Goal: Check status

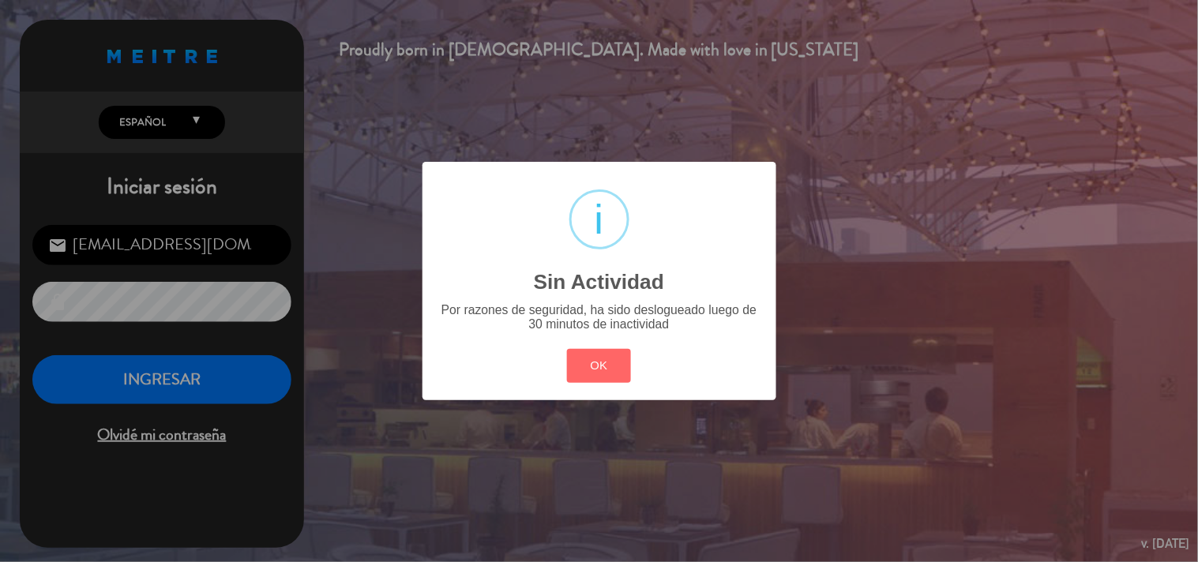
click at [596, 344] on div "? ! i Sin Actividad × Por razones de seguridad, ha sido deslogueado luego de 30…" at bounding box center [600, 281] width 354 height 239
click at [626, 364] on button "OK" at bounding box center [599, 366] width 64 height 34
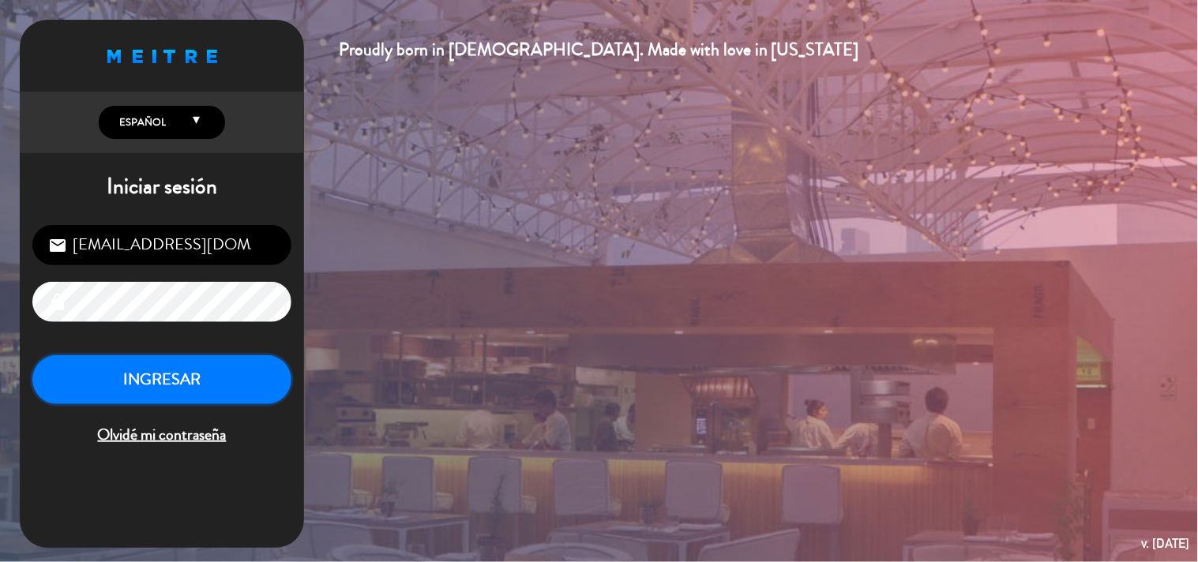
click at [137, 387] on button "INGRESAR" at bounding box center [161, 380] width 259 height 50
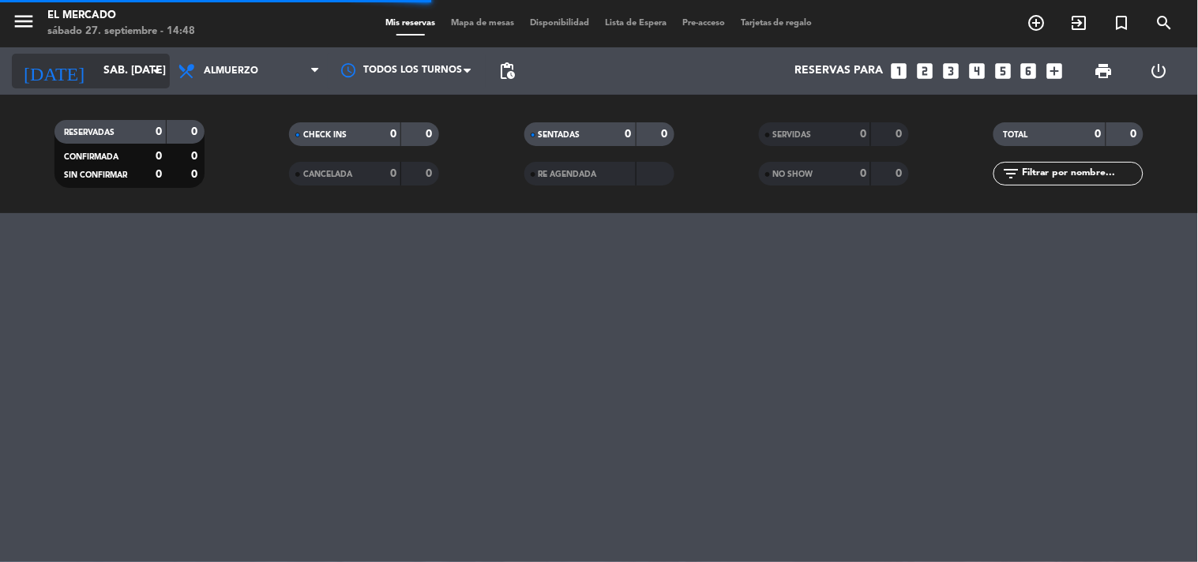
click at [131, 80] on input "sáb. [DATE]" at bounding box center [171, 71] width 150 height 28
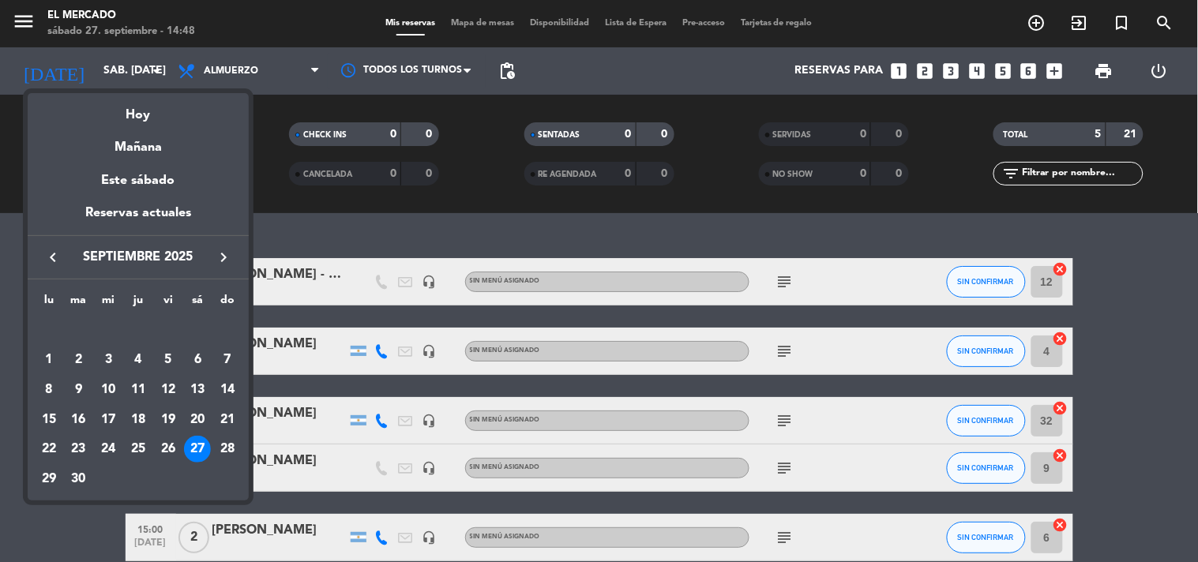
click at [218, 259] on icon "keyboard_arrow_right" at bounding box center [223, 257] width 19 height 19
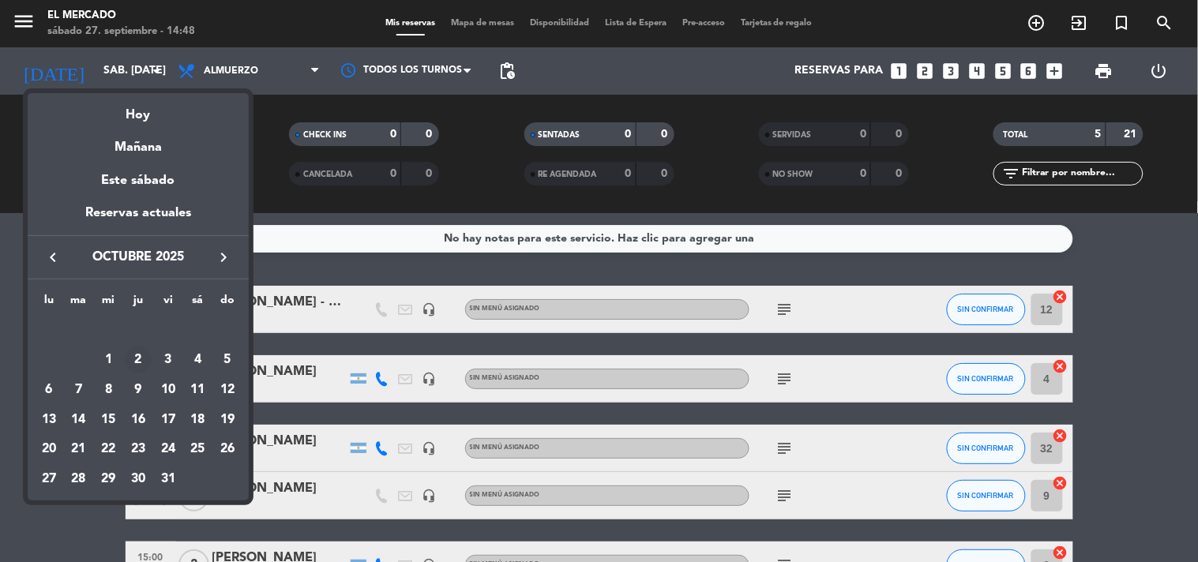
click at [135, 358] on div "2" at bounding box center [138, 360] width 27 height 27
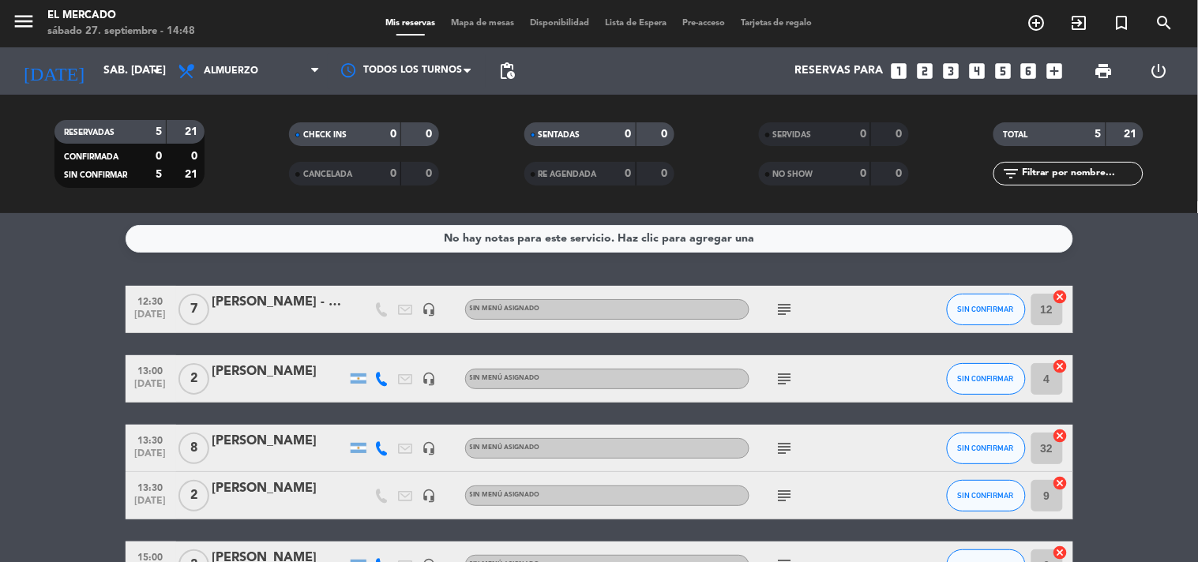
type input "[DEMOGRAPHIC_DATA] [DATE]"
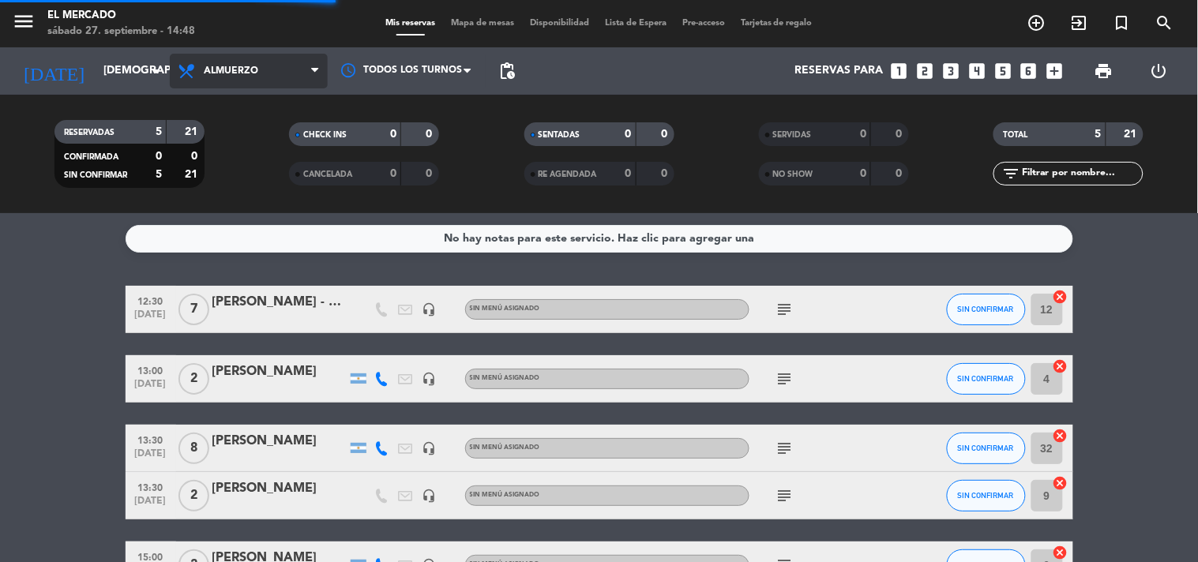
click at [269, 73] on span "Almuerzo" at bounding box center [249, 71] width 158 height 35
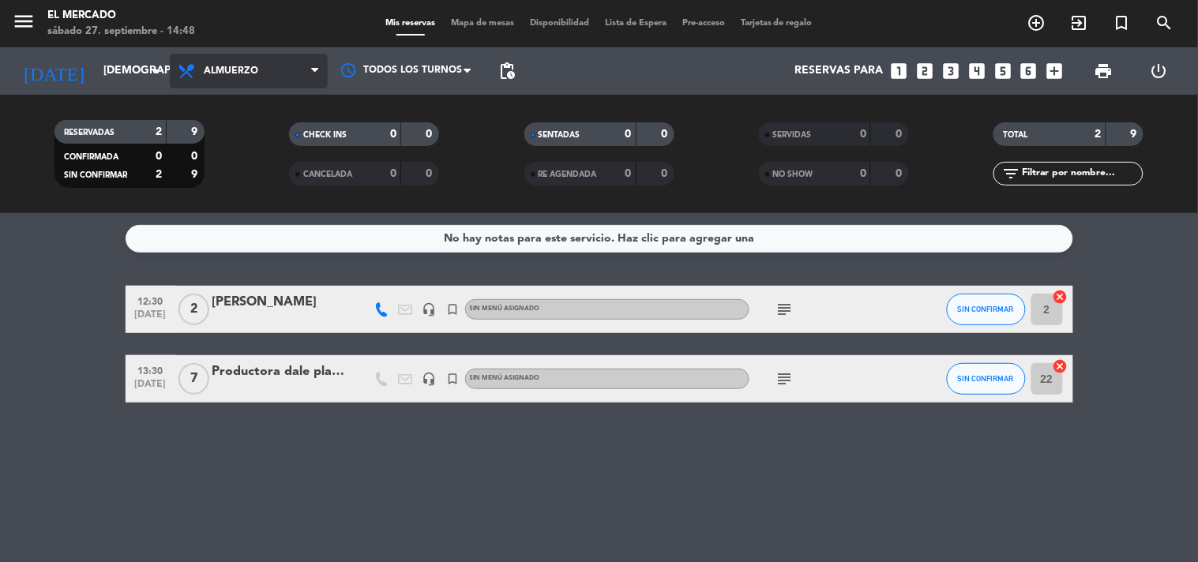
click at [293, 64] on span "Almuerzo" at bounding box center [249, 71] width 158 height 35
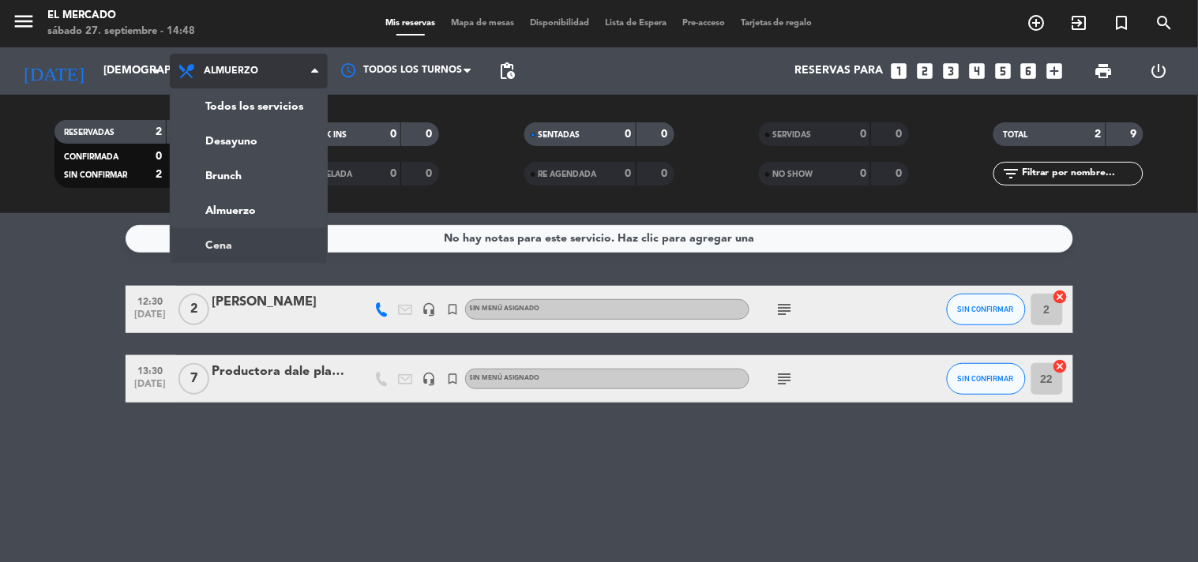
click at [246, 246] on ng-component "menu El [PERSON_NAME] sábado 27. septiembre - 14:48 Mis reservas Mapa de mesas …" at bounding box center [599, 281] width 1198 height 562
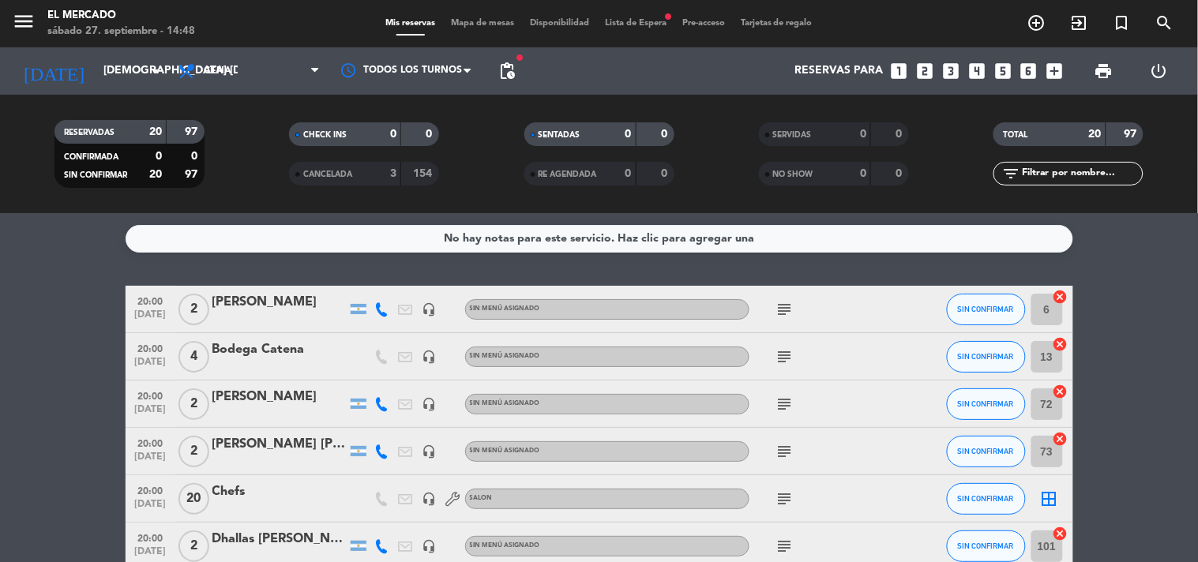
click at [246, 451] on div "[PERSON_NAME] [PERSON_NAME]" at bounding box center [279, 444] width 134 height 21
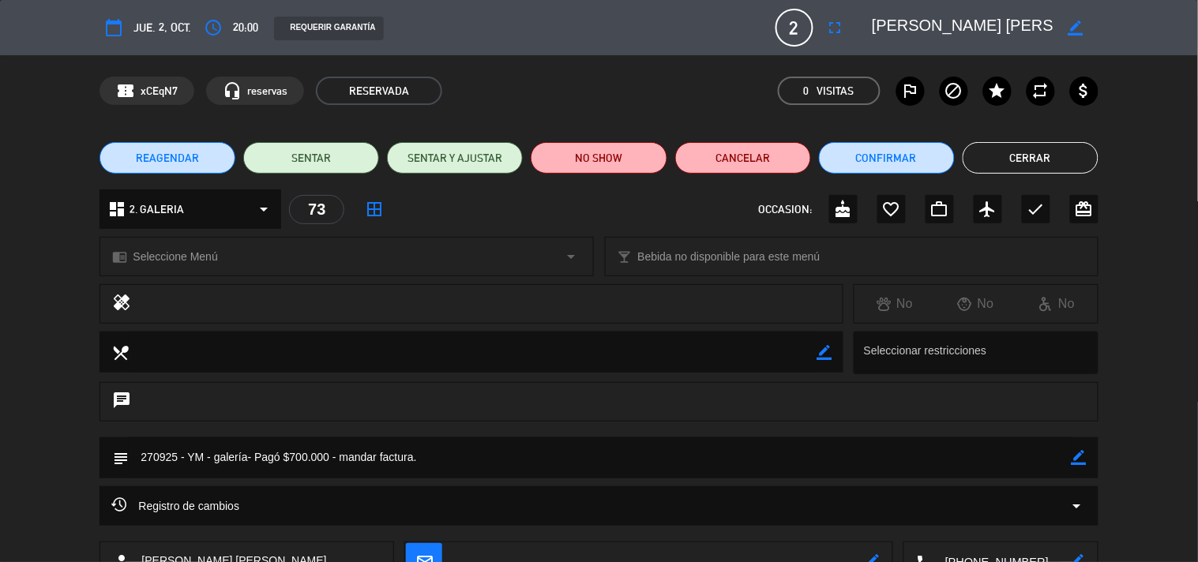
click at [1039, 156] on button "Cerrar" at bounding box center [1031, 158] width 136 height 32
